Goal: Information Seeking & Learning: Understand process/instructions

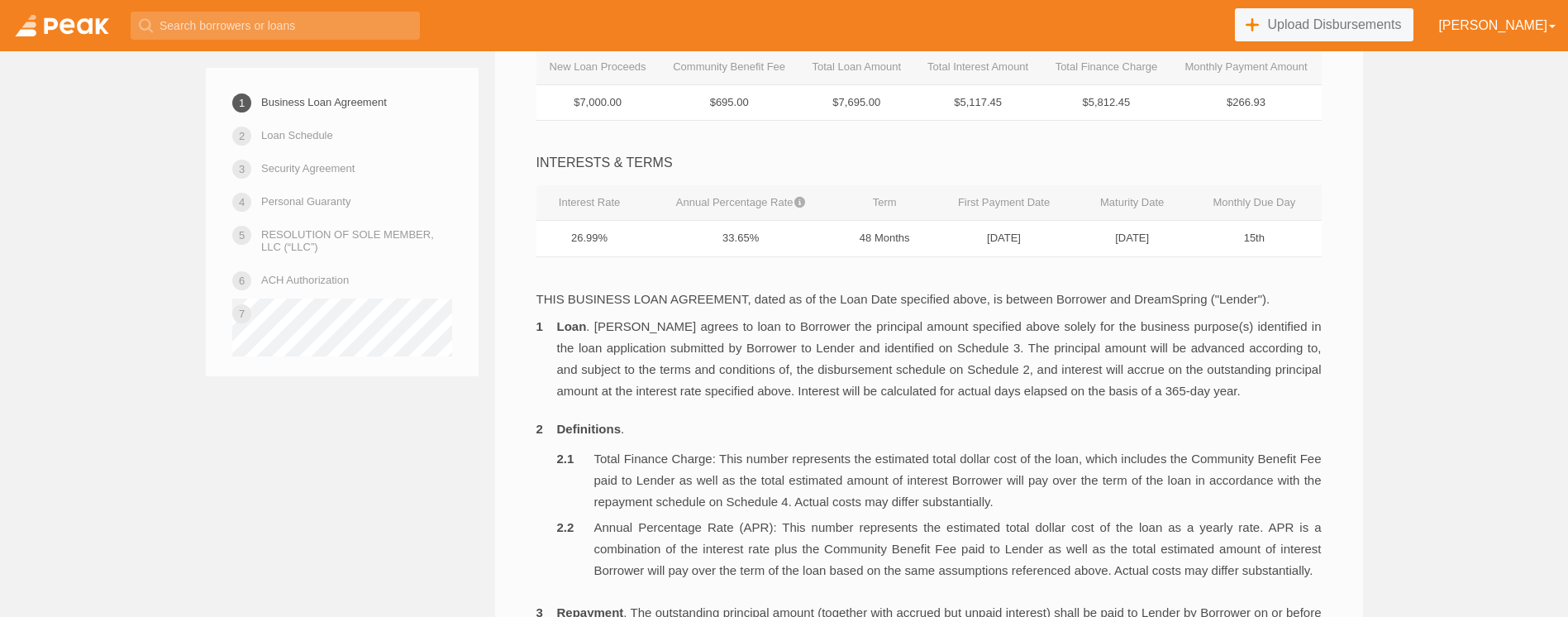
scroll to position [423, 0]
drag, startPoint x: 1223, startPoint y: 203, endPoint x: 1288, endPoint y: 233, distance: 71.6
click at [1288, 233] on table "Interest Rate Annual Percentage Rate Term First Payment Date Maturity Date Mont…" at bounding box center [929, 219] width 785 height 72
click at [1286, 242] on td "15th" at bounding box center [1254, 236] width 134 height 36
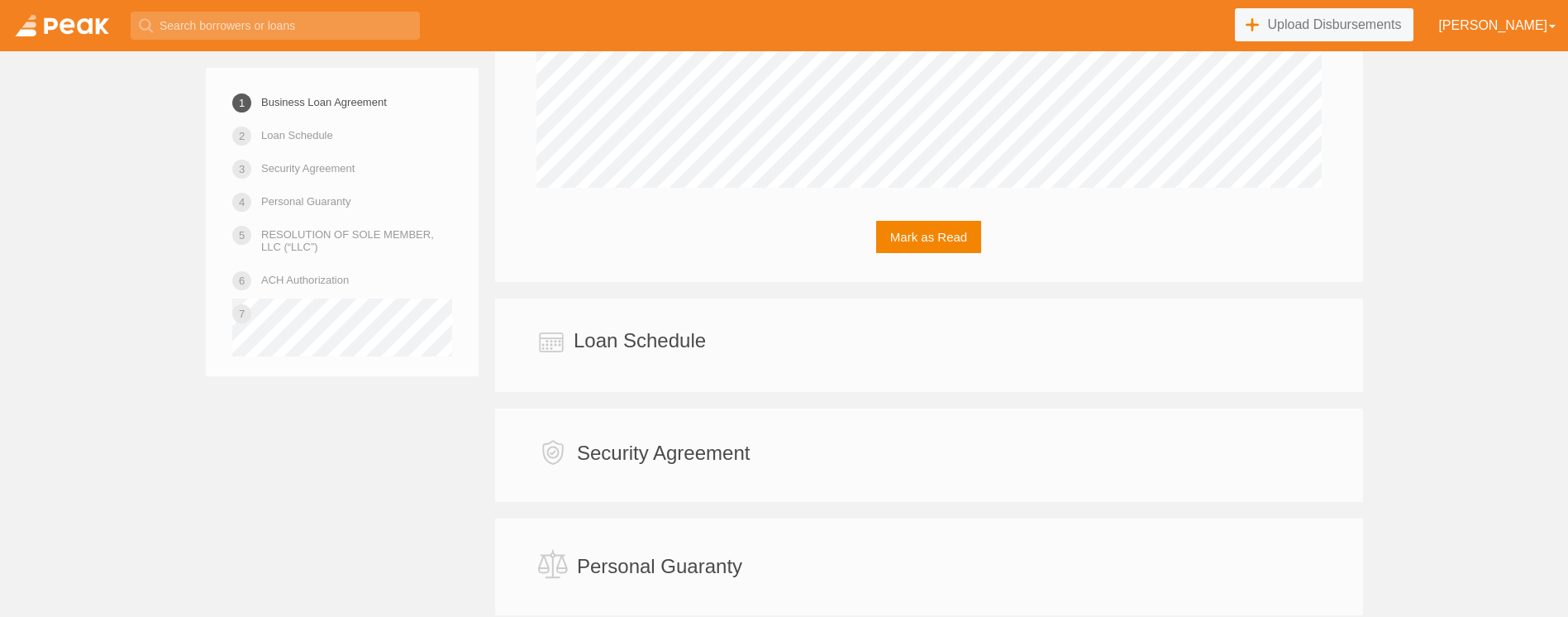
scroll to position [3027, 0]
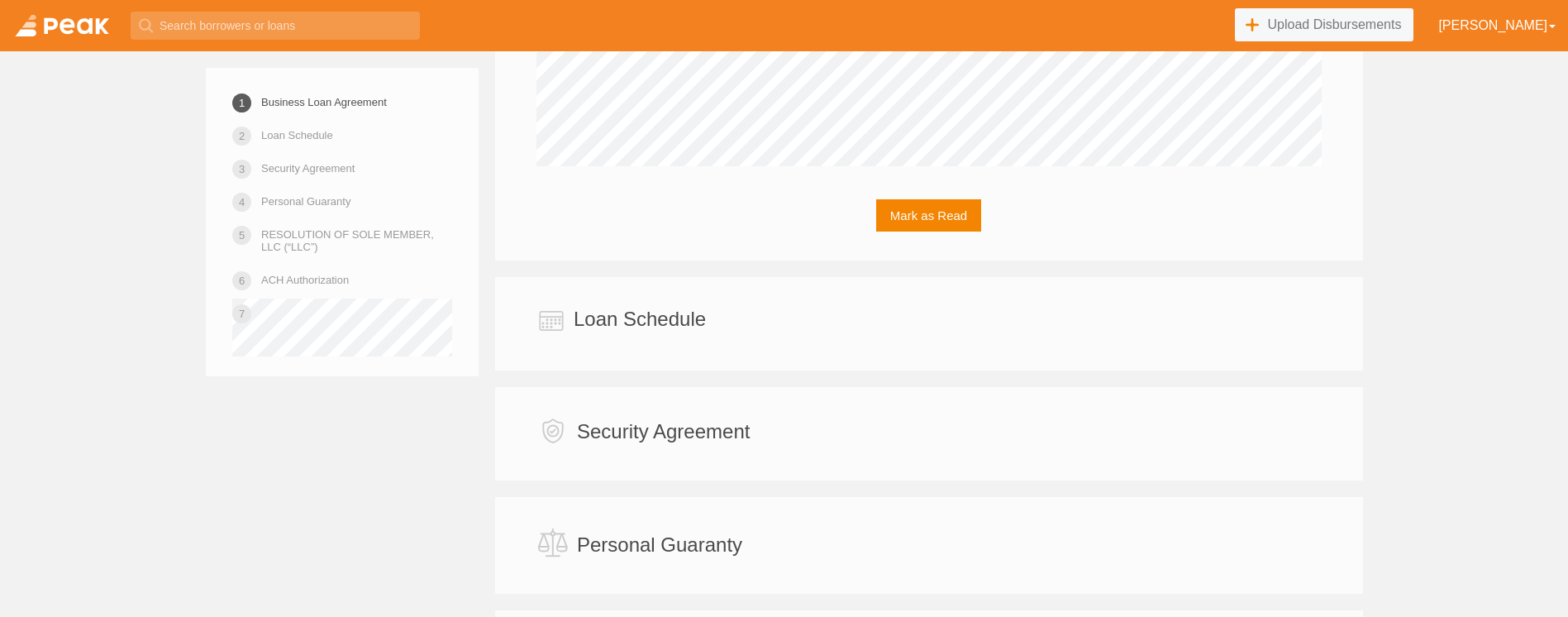
click at [49, 26] on link at bounding box center [62, 25] width 124 height 51
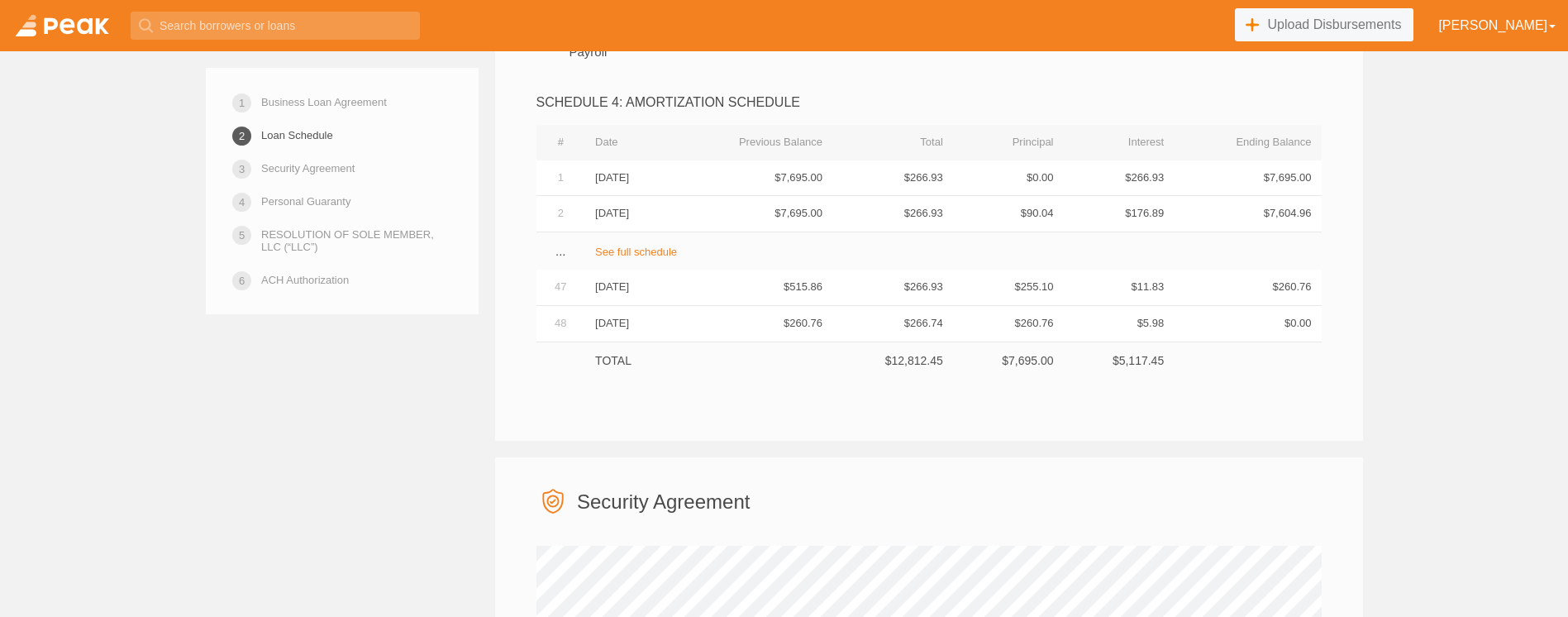
scroll to position [3827, 0]
drag, startPoint x: 590, startPoint y: 237, endPoint x: 675, endPoint y: 234, distance: 85.1
click at [672, 191] on td "[DATE]" at bounding box center [629, 174] width 87 height 35
click at [887, 191] on td "$266.93" at bounding box center [893, 174] width 121 height 35
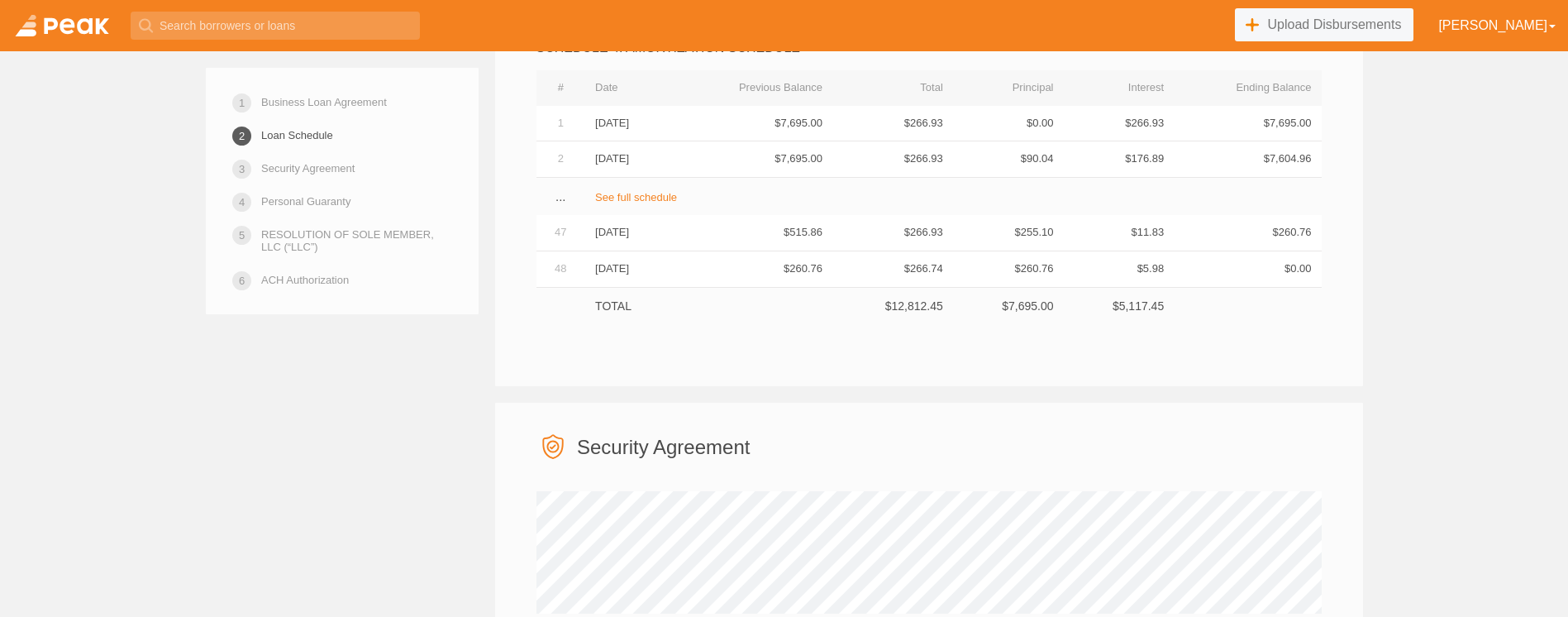
scroll to position [3878, 0]
click at [657, 202] on link "See full schedule" at bounding box center [636, 195] width 82 height 12
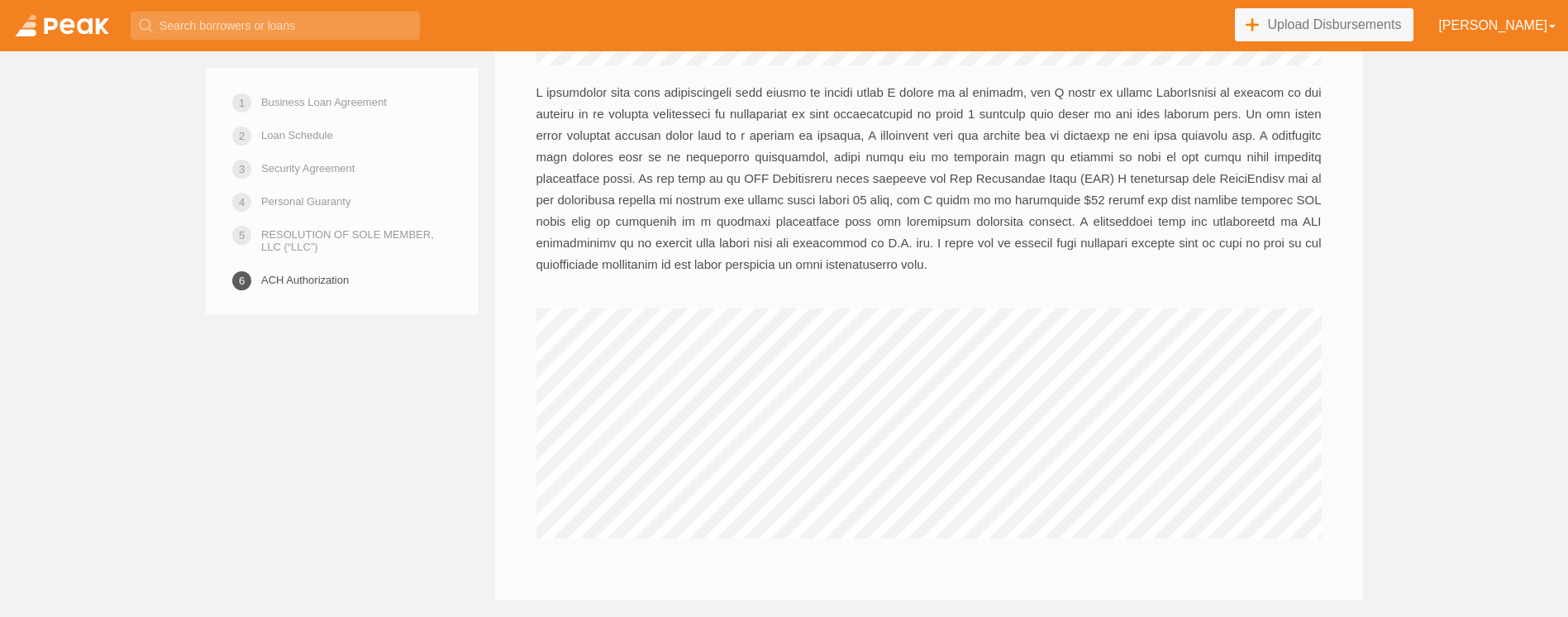
scroll to position [10780, 0]
click at [40, 28] on link at bounding box center [62, 25] width 124 height 51
